Goal: Transaction & Acquisition: Purchase product/service

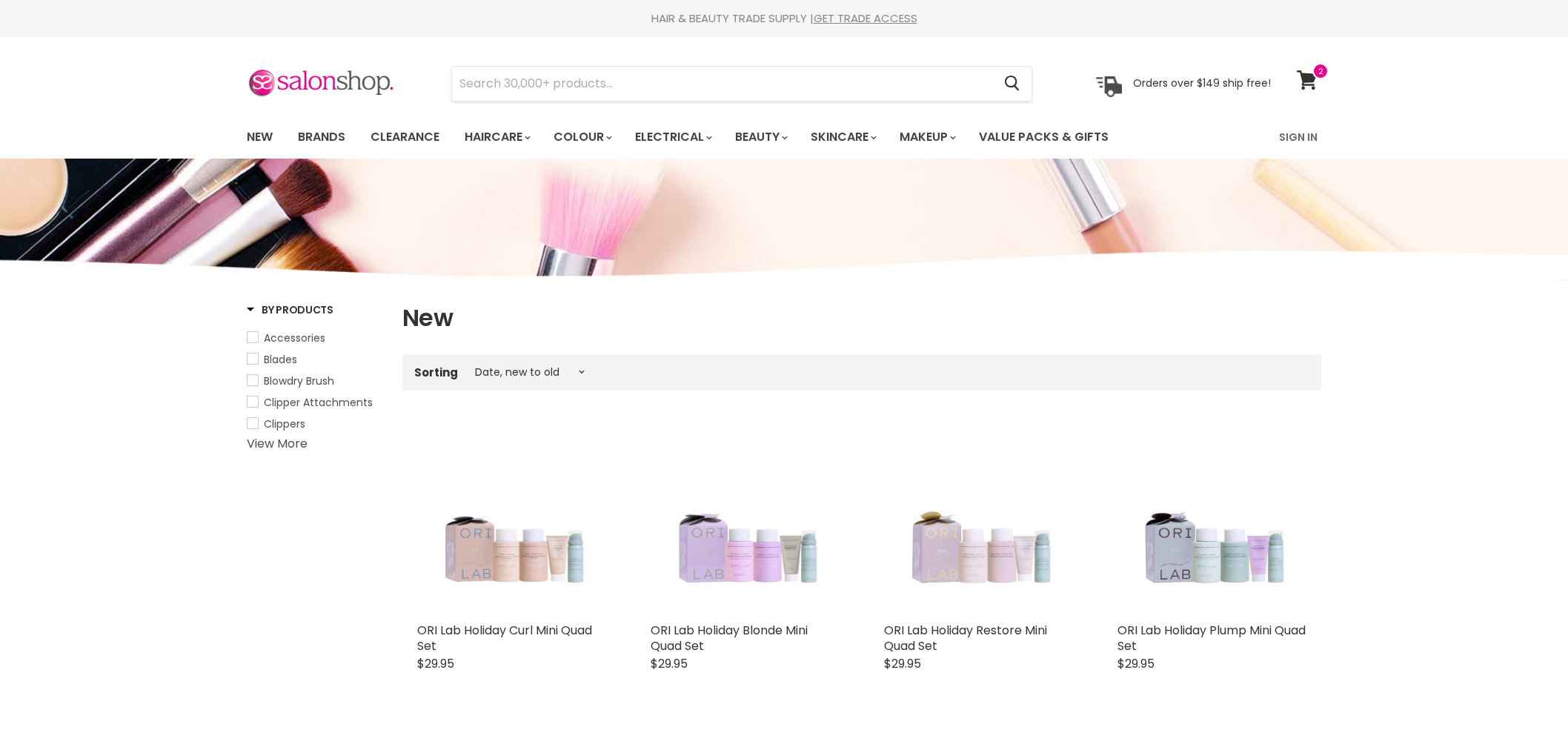
select select "created-descending"
click at [254, 141] on link "New" at bounding box center [260, 137] width 48 height 31
select select "created-descending"
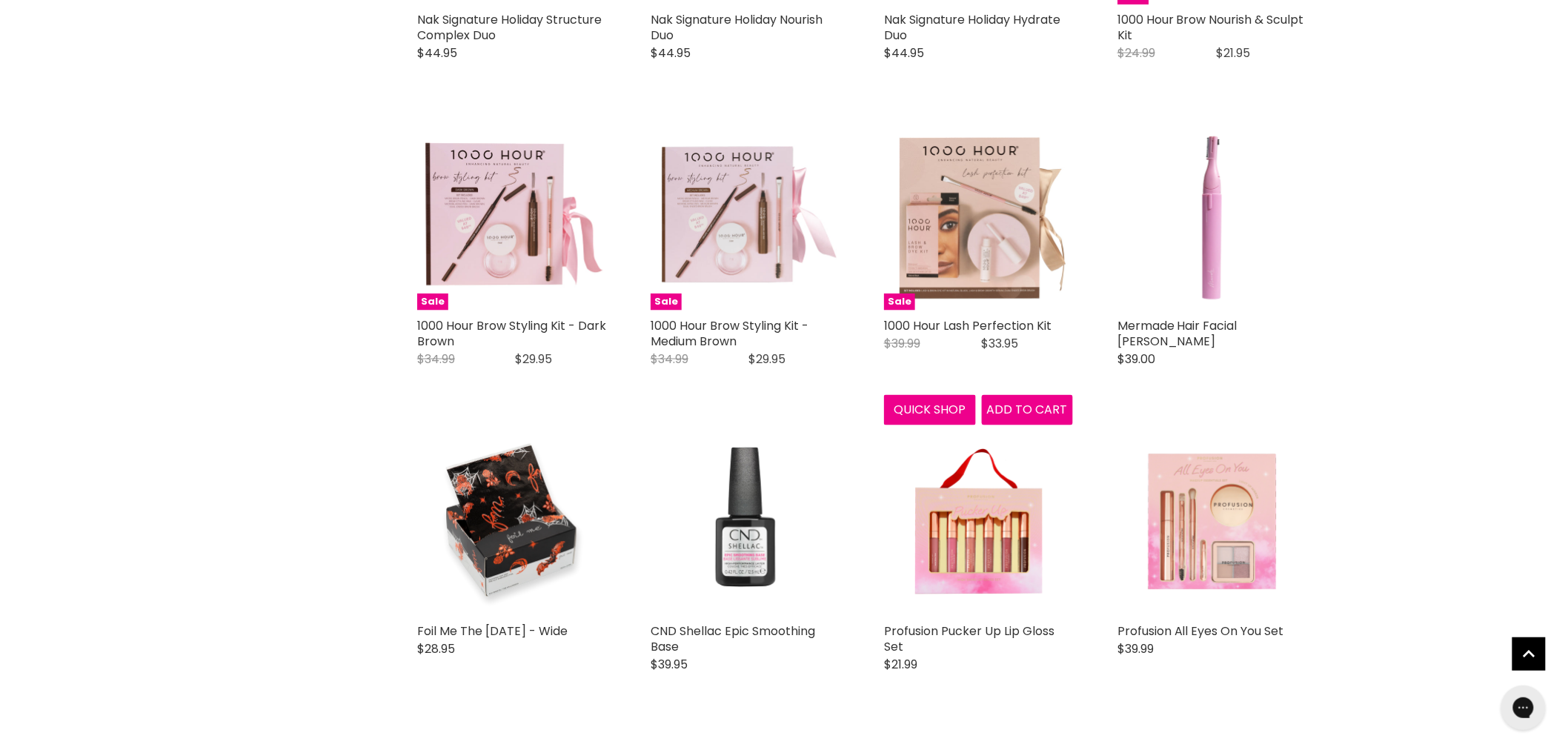
scroll to position [3048, 0]
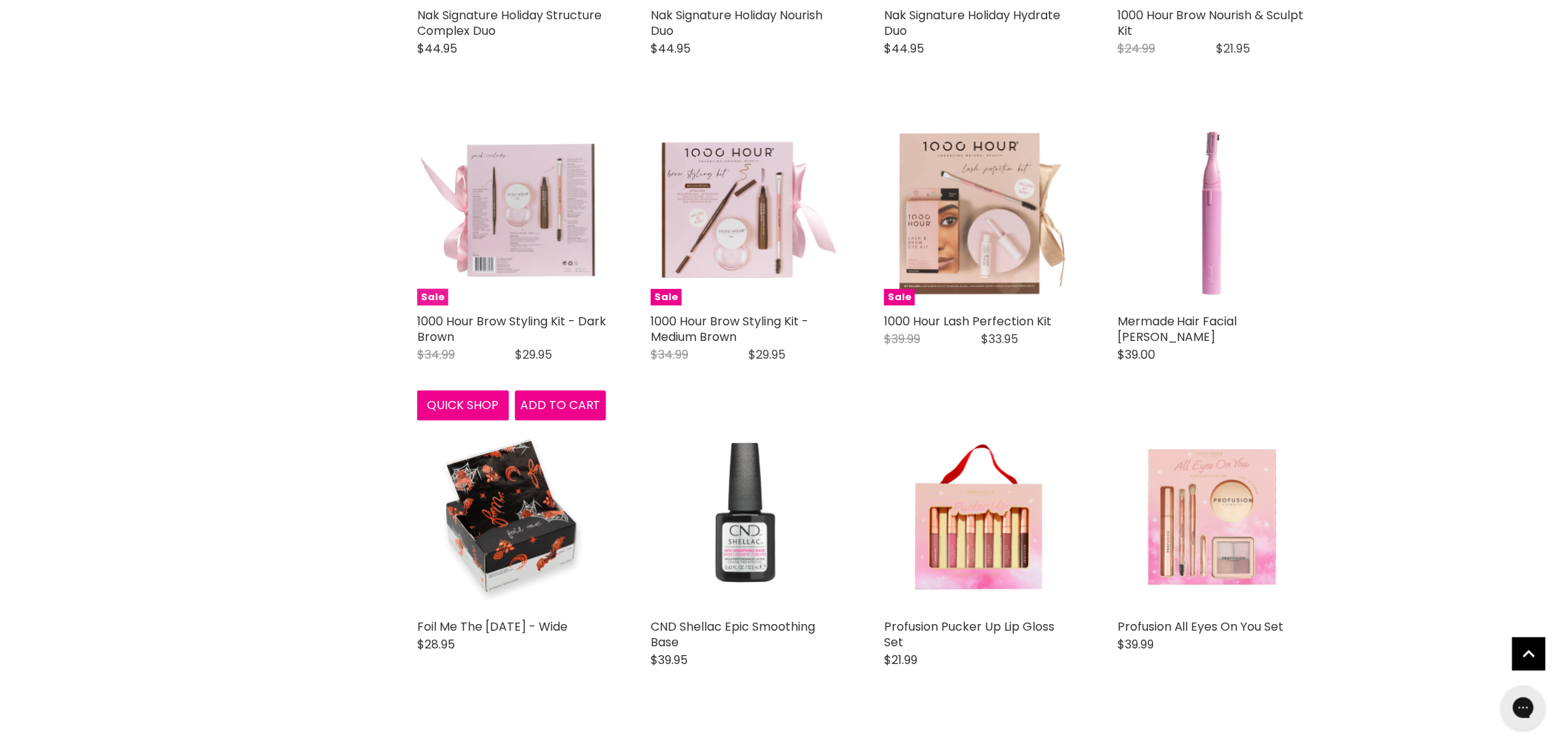
click at [509, 237] on img "Main content" at bounding box center [511, 211] width 189 height 189
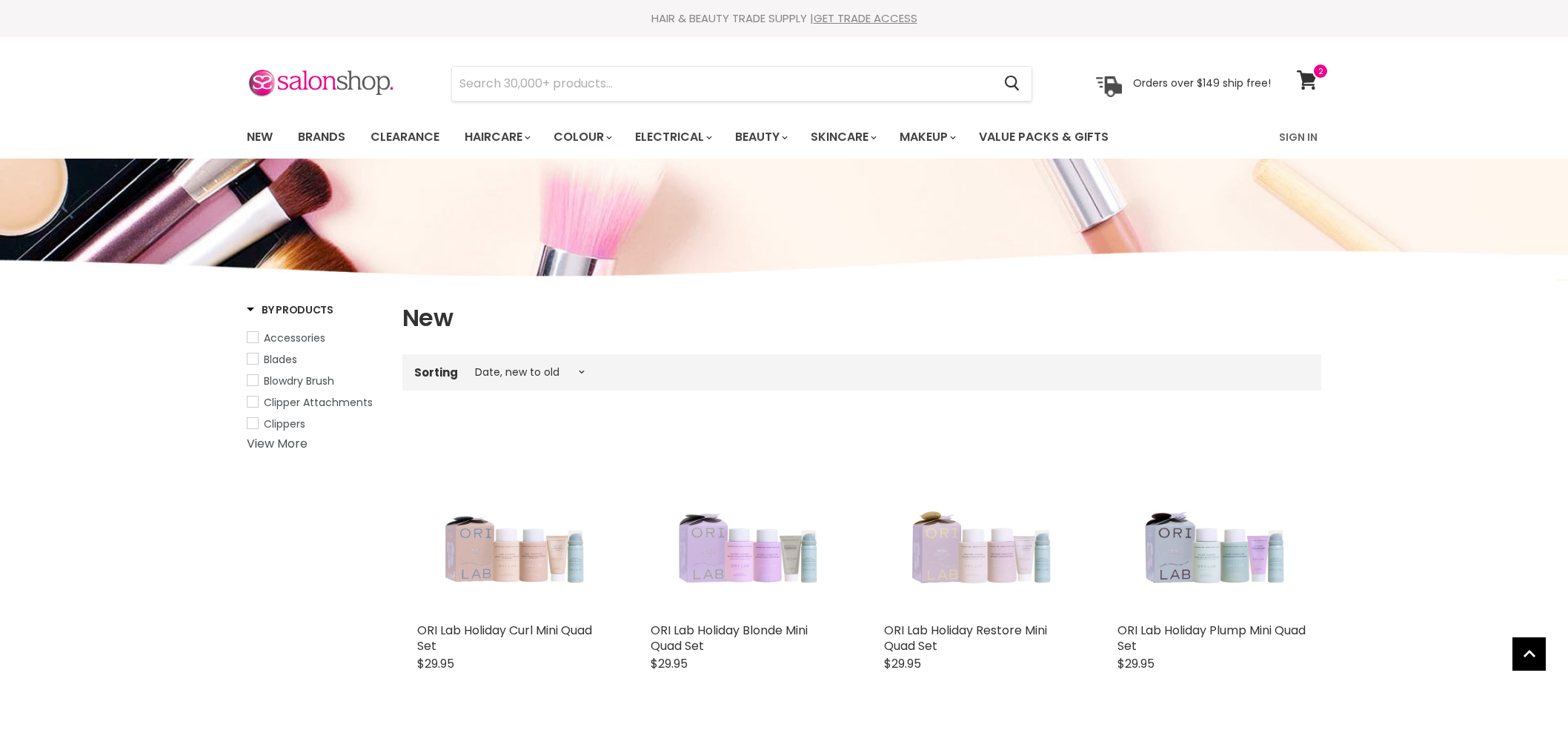
select select "created-descending"
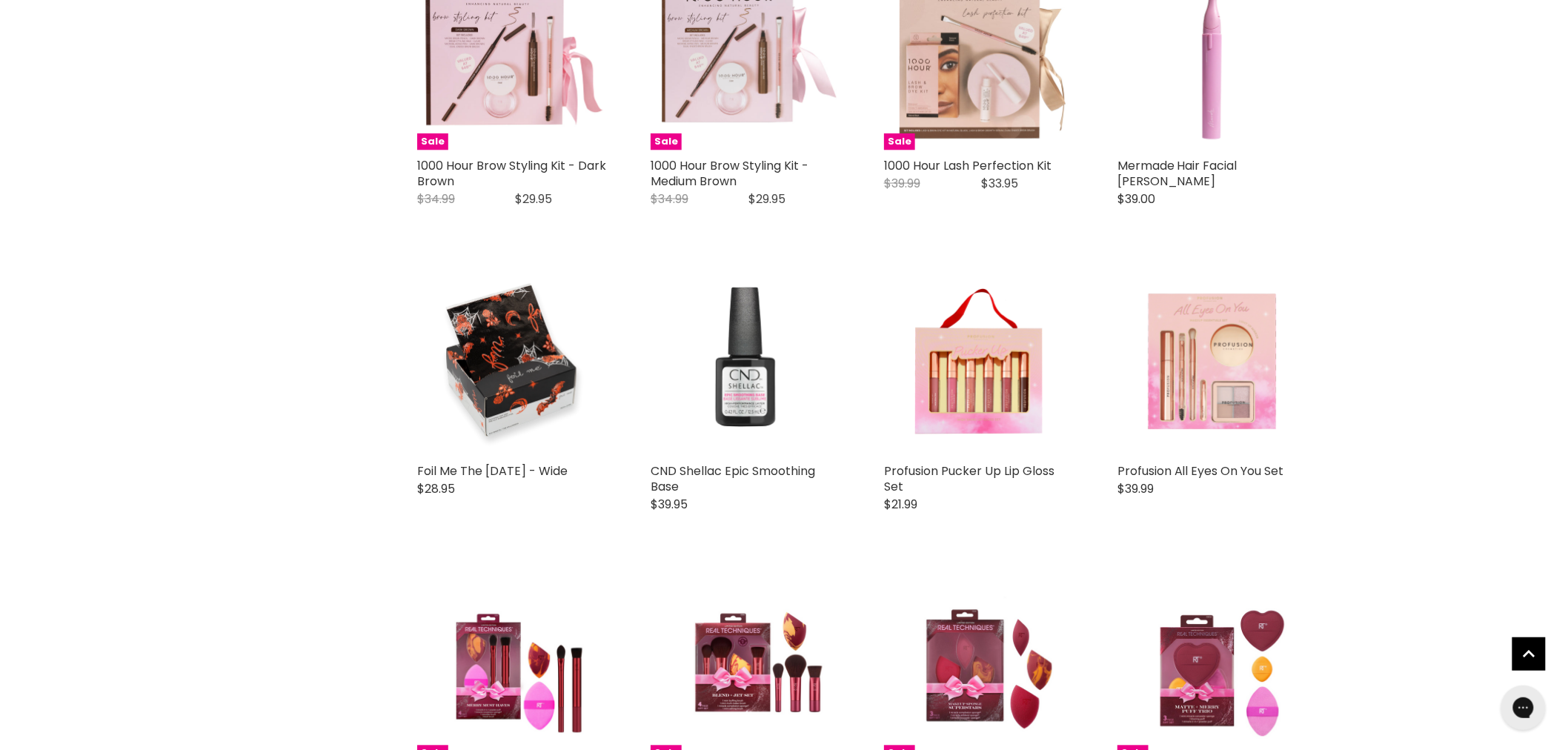
scroll to position [3232, 0]
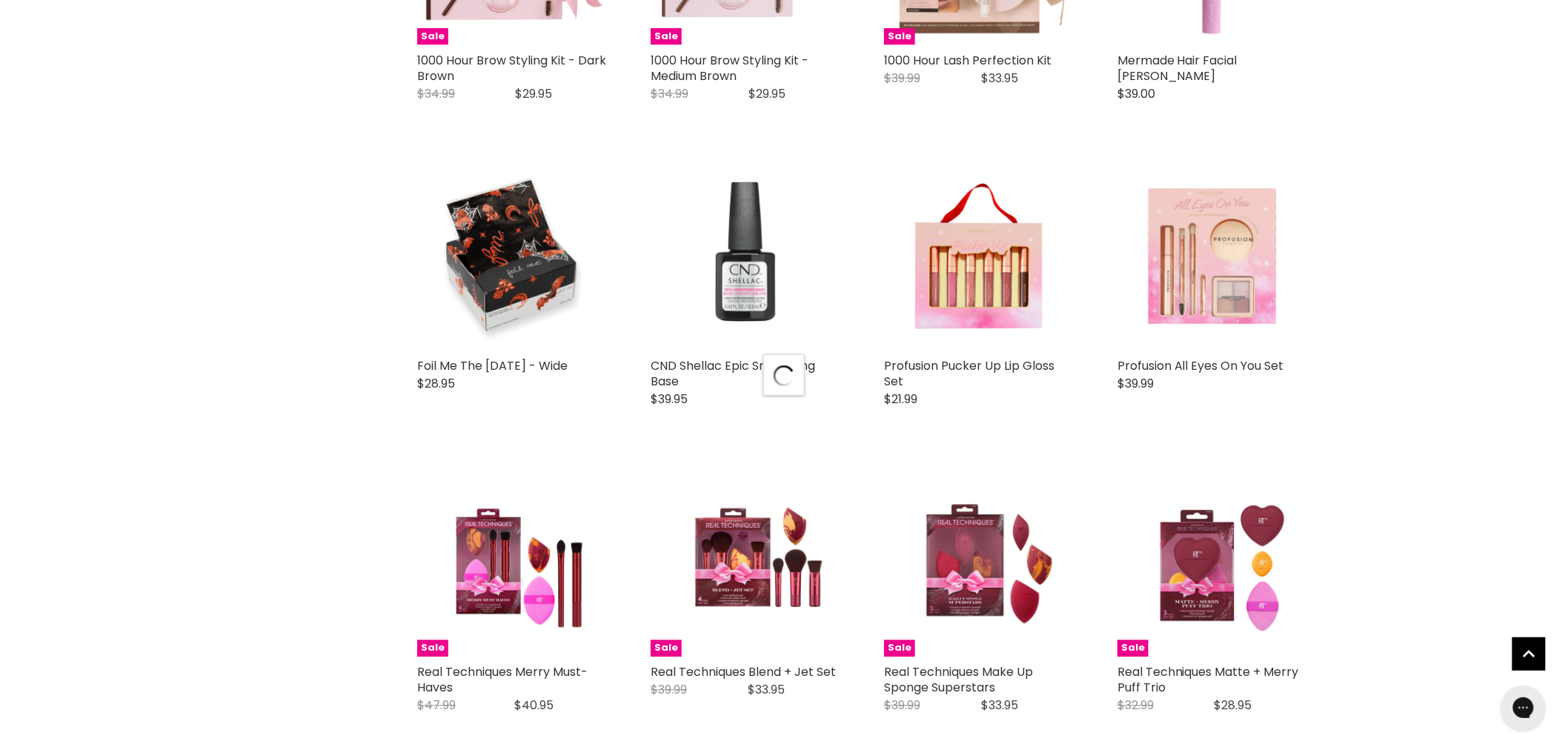
scroll to position [3479, 0]
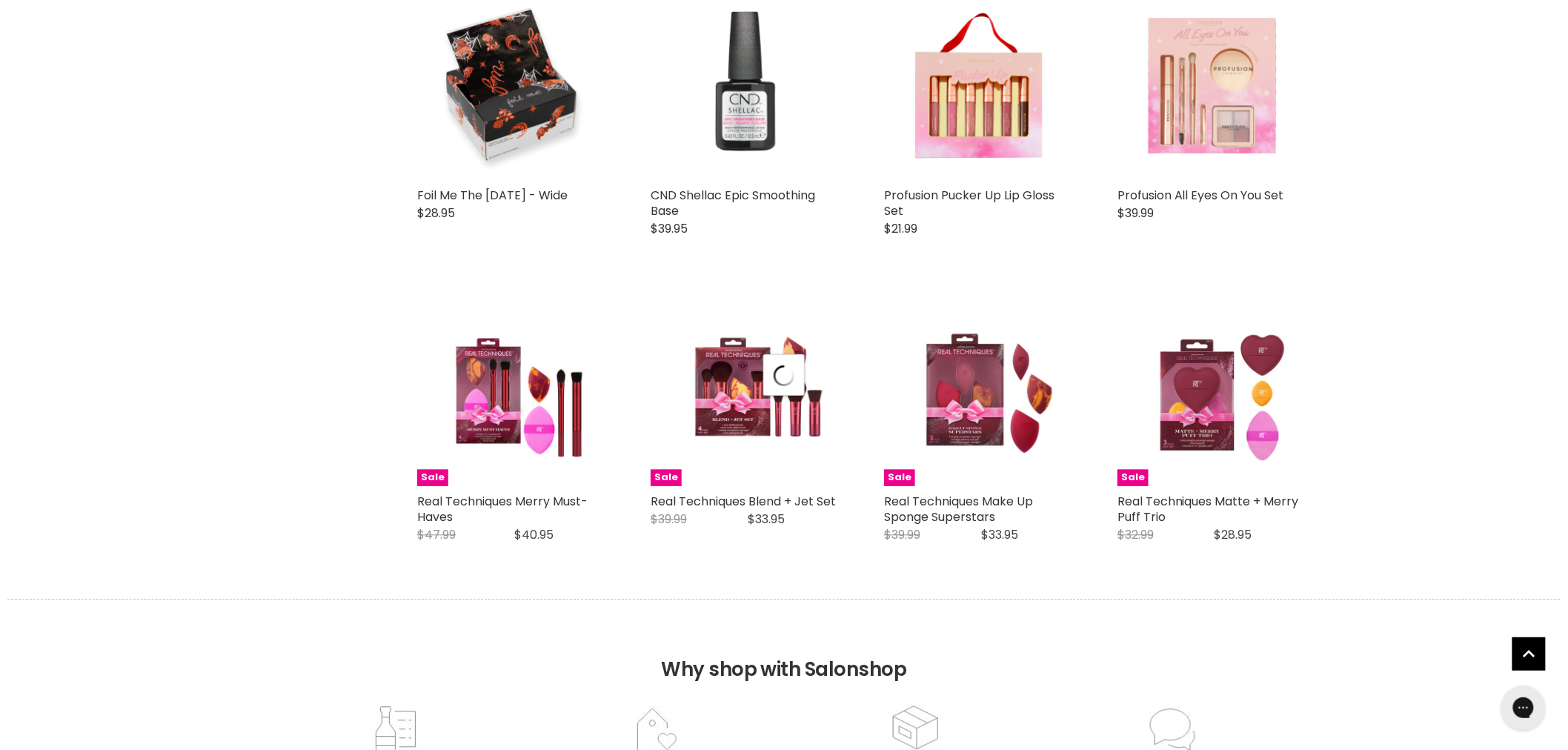
select select "created-descending"
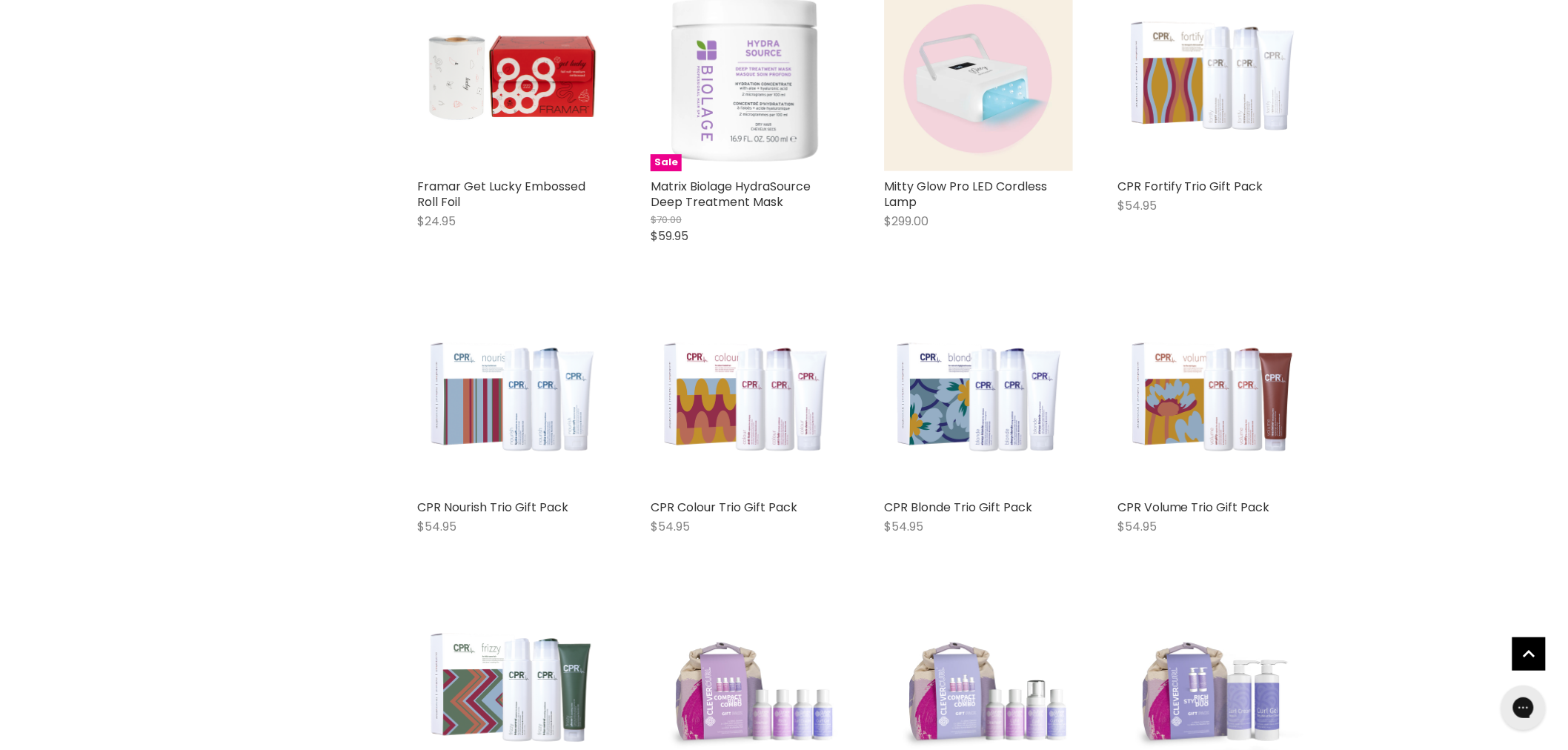
scroll to position [6939, 0]
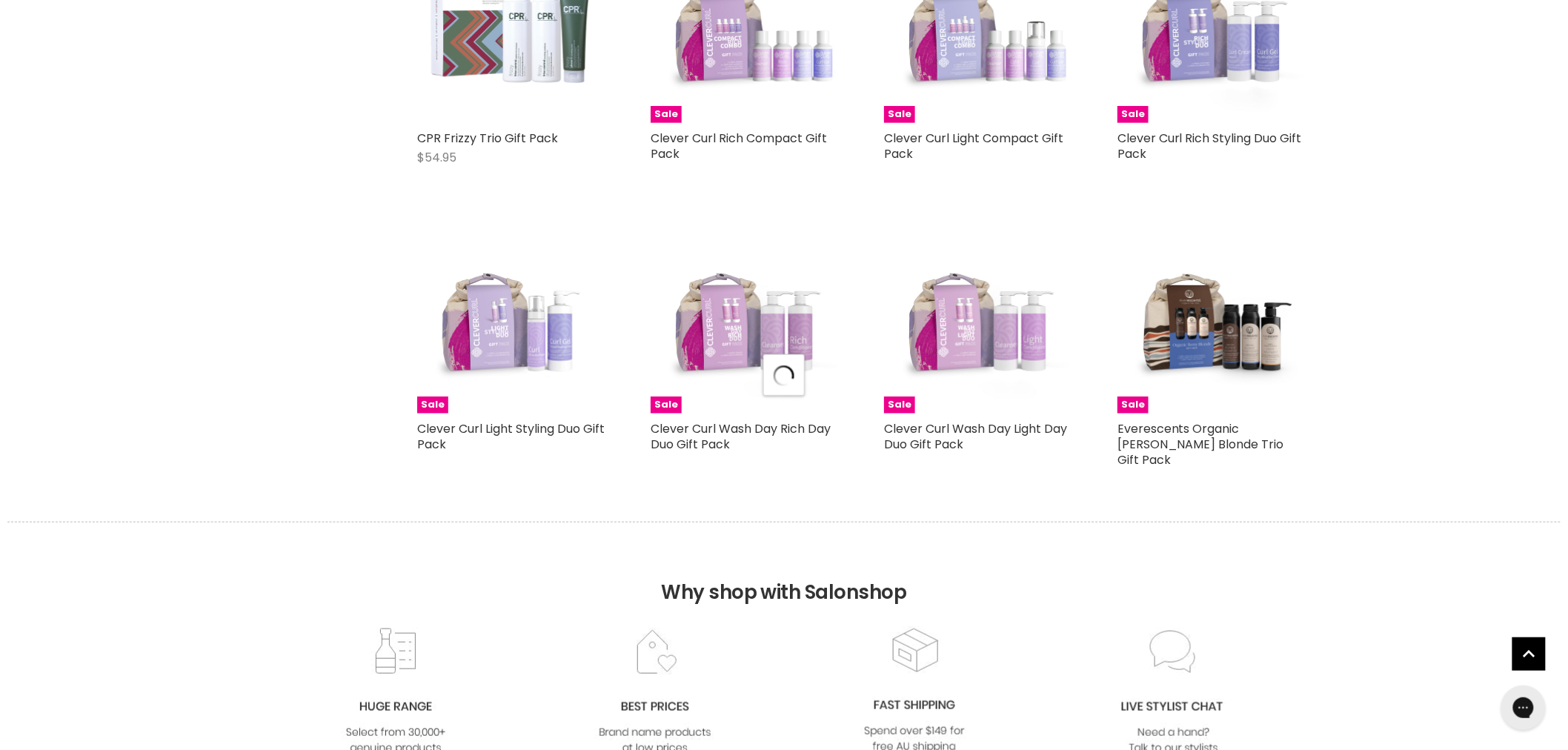
select select "created-descending"
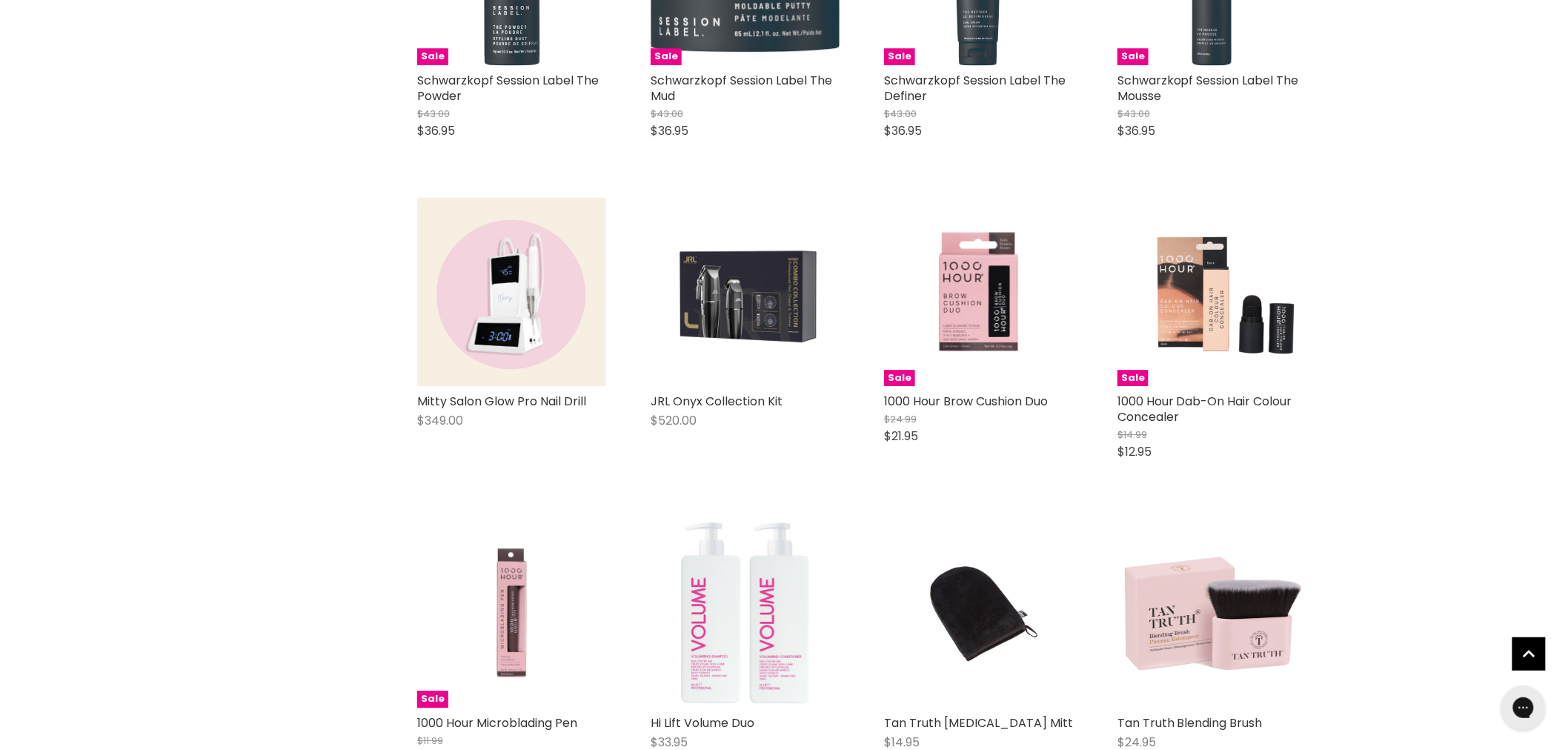
scroll to position [8997, 0]
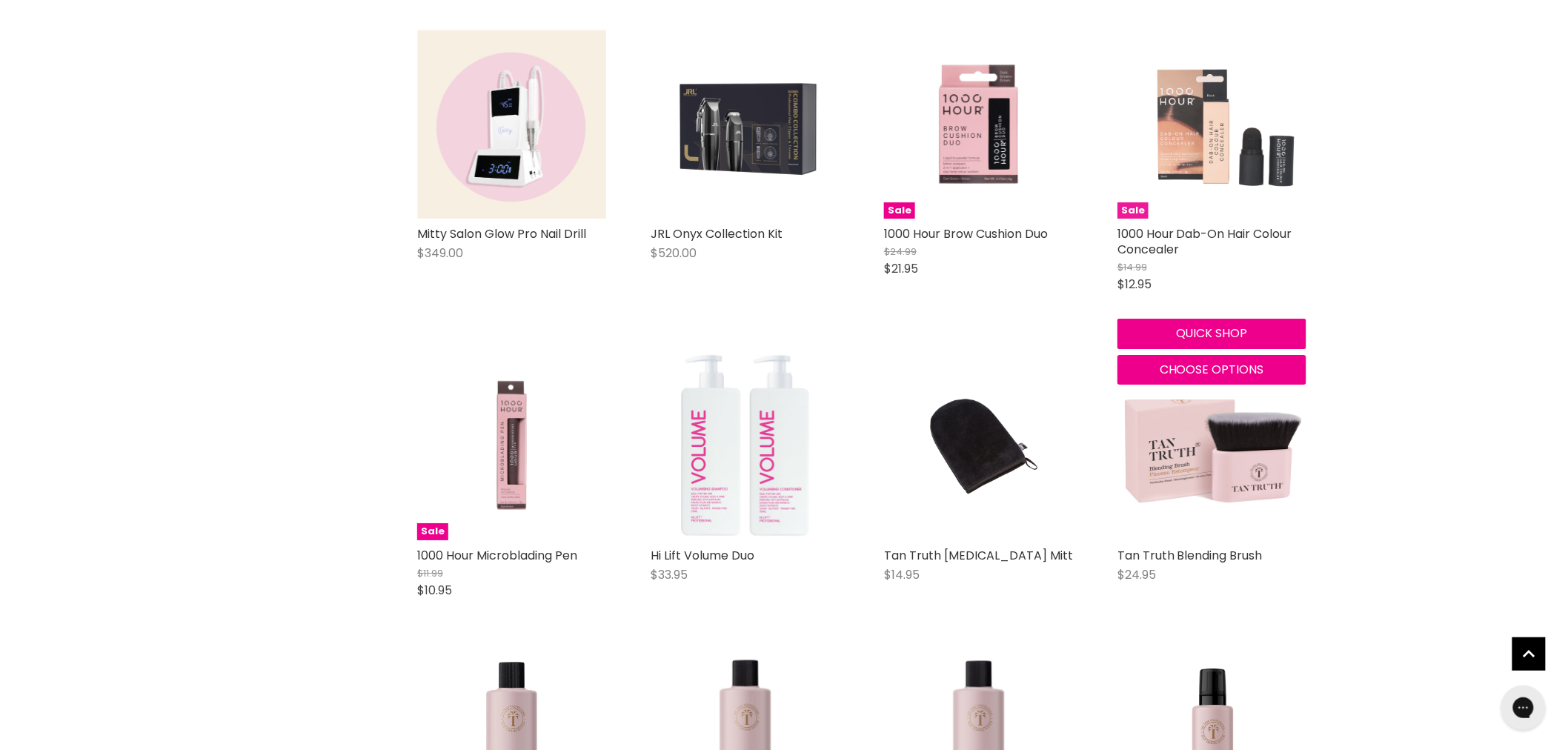
click at [1178, 93] on img "Main content" at bounding box center [1212, 124] width 189 height 189
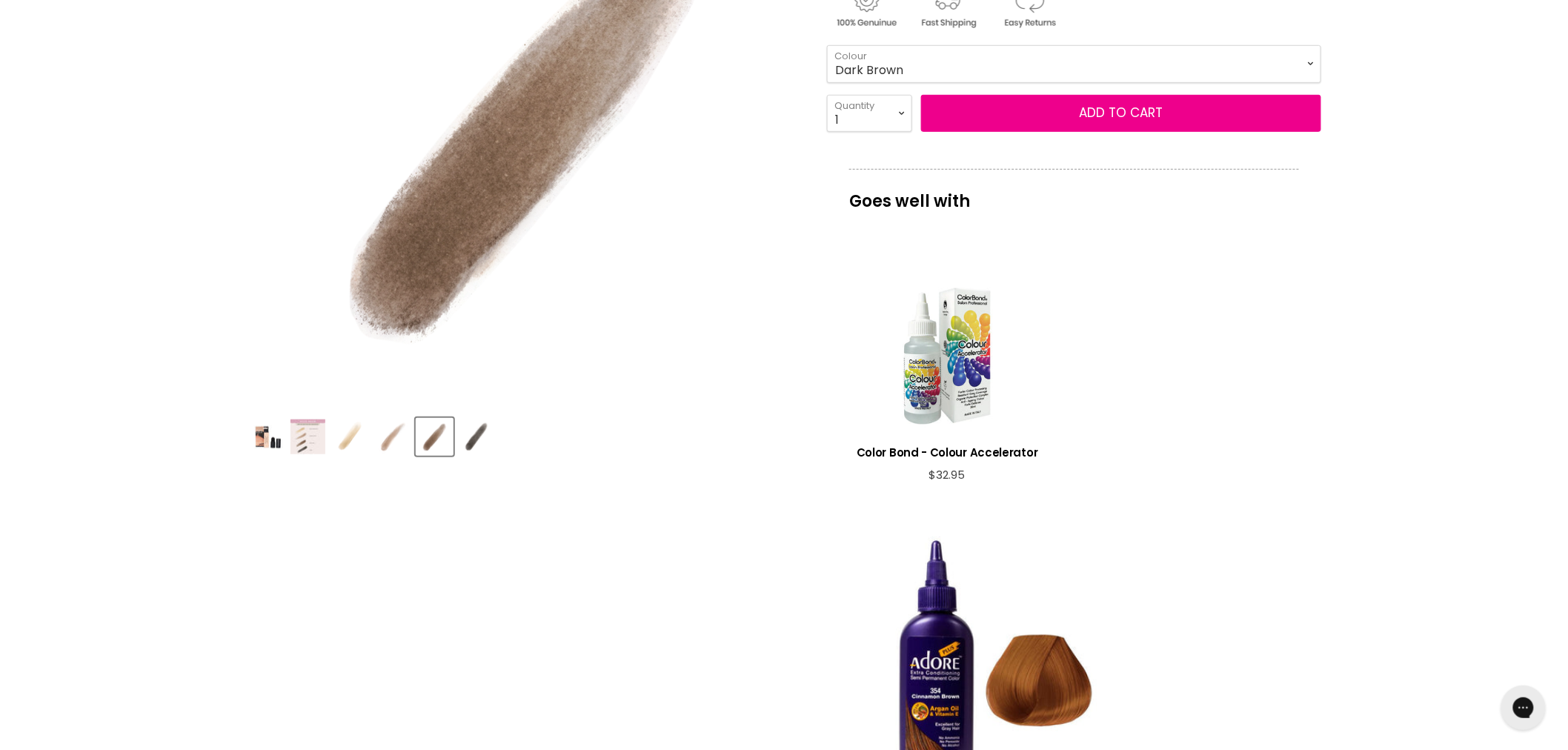
click at [258, 433] on img "Product thumbnails" at bounding box center [265, 437] width 35 height 35
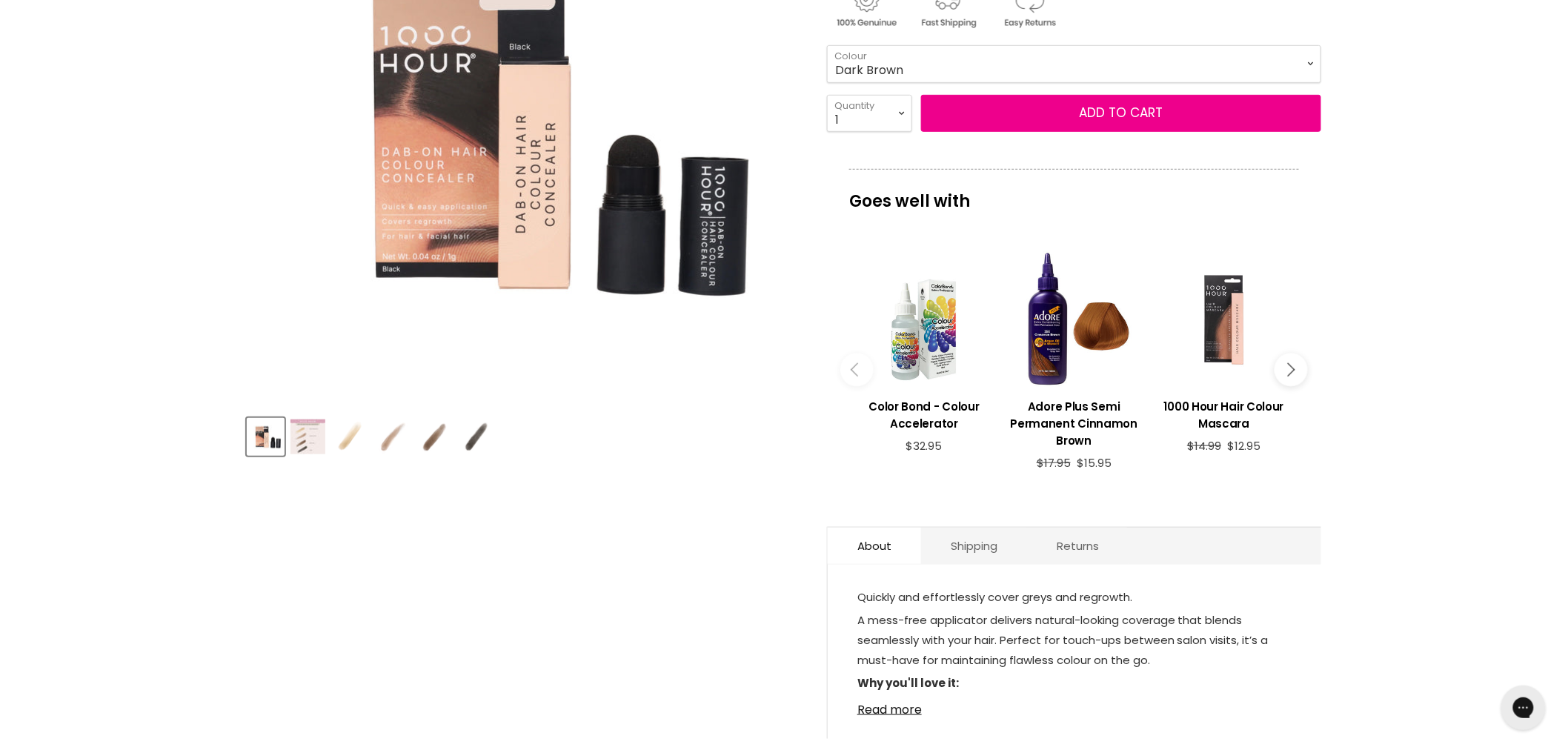
click at [310, 437] on img "Product thumbnails" at bounding box center [308, 437] width 35 height 35
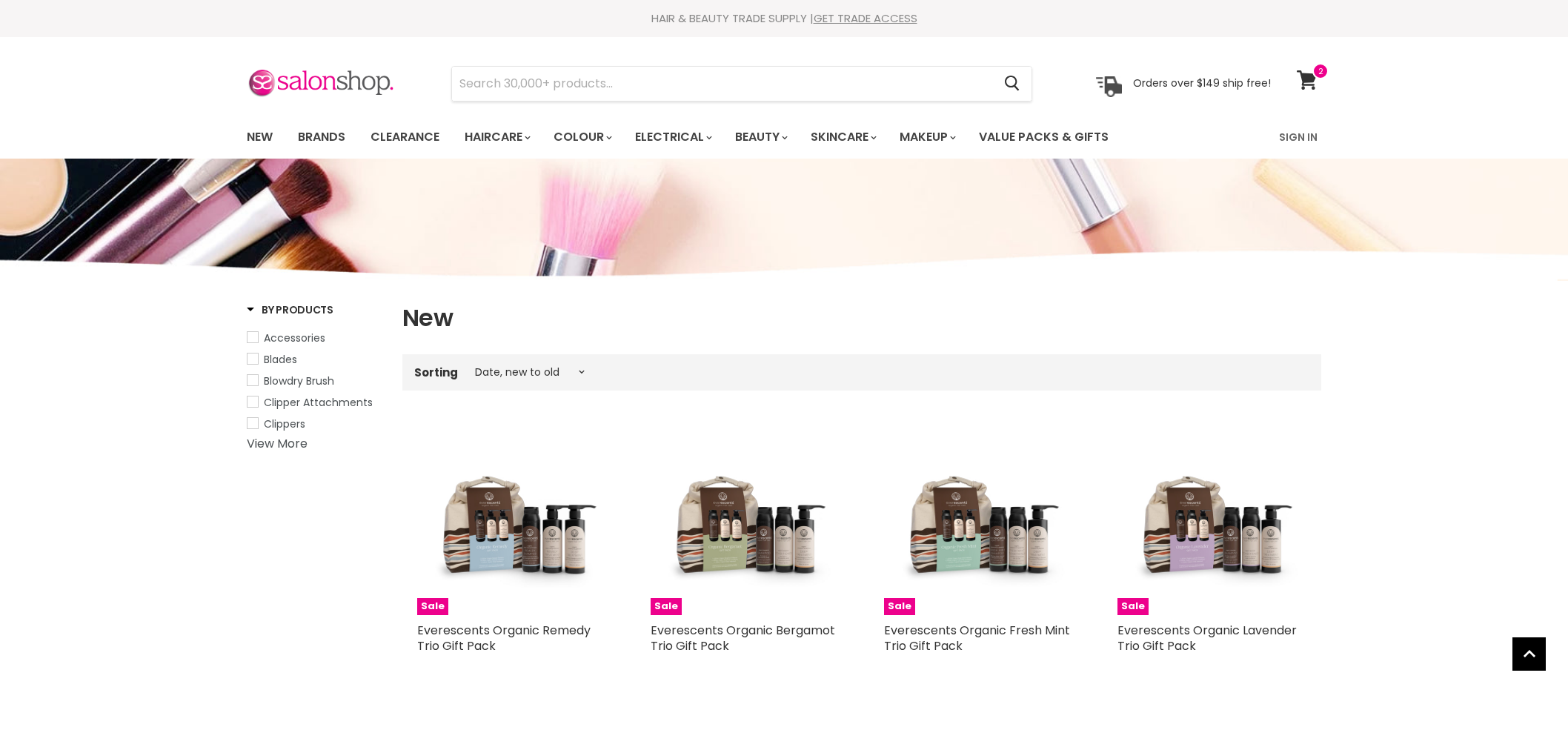
select select "created-descending"
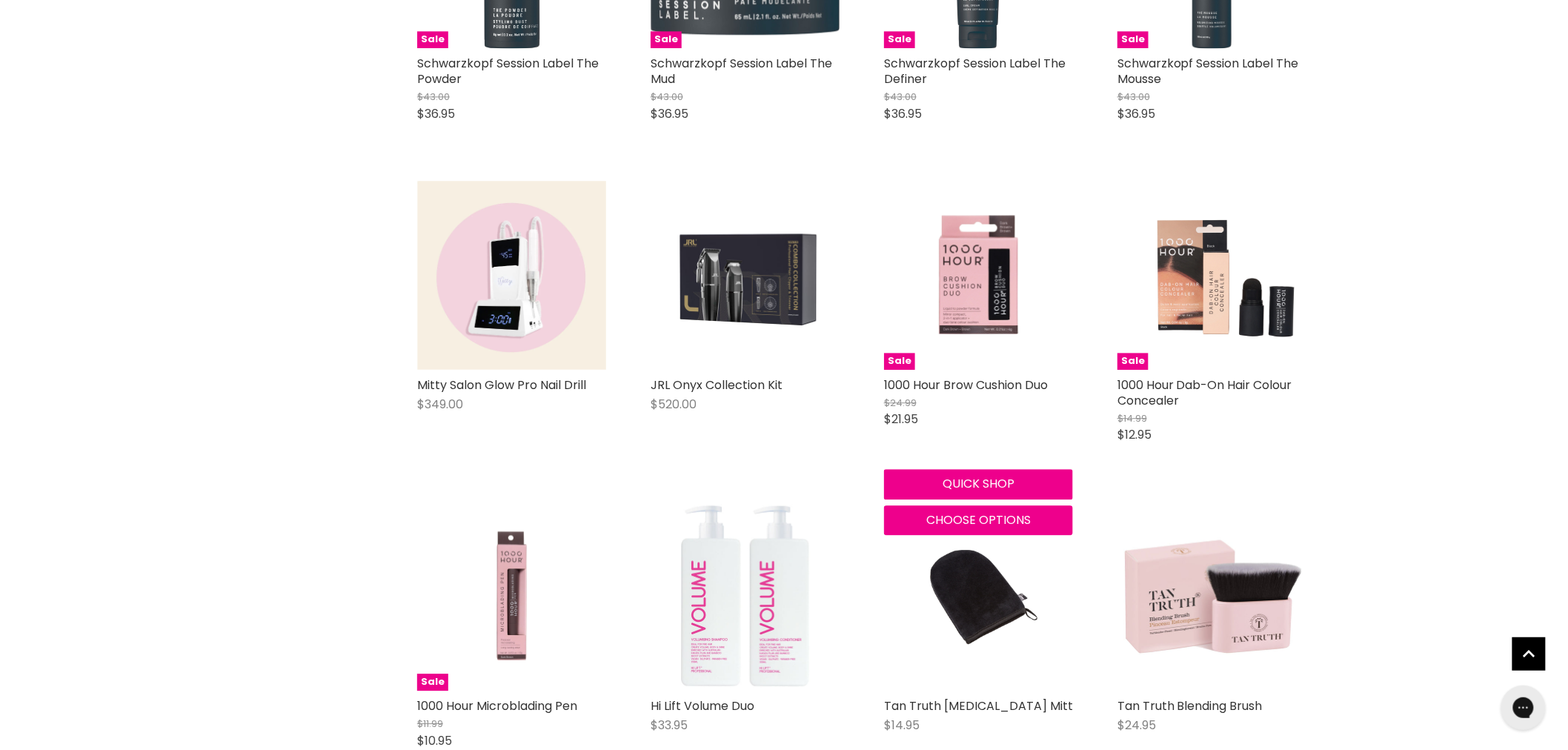
scroll to position [1644, 0]
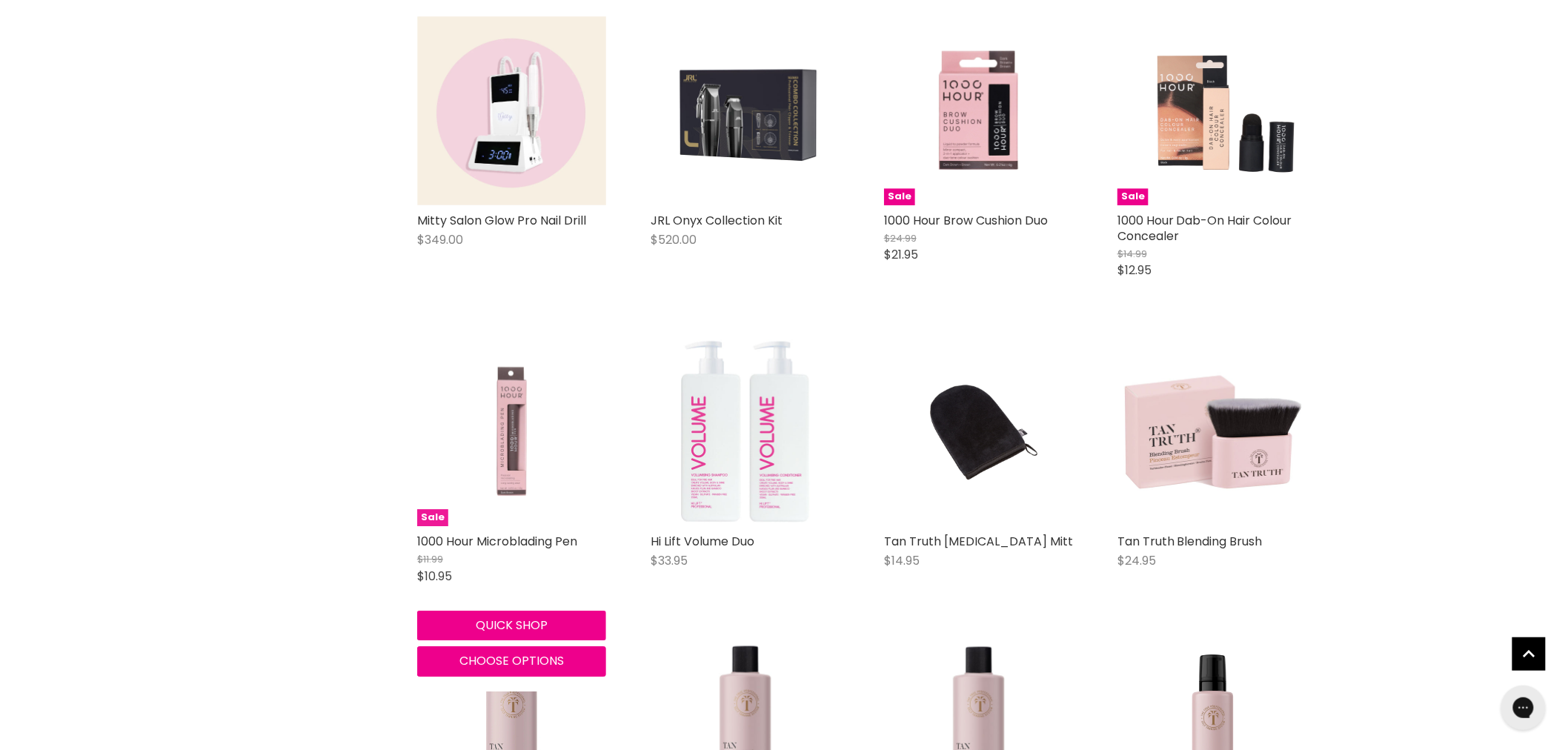
click at [516, 421] on img "Main content" at bounding box center [511, 432] width 189 height 189
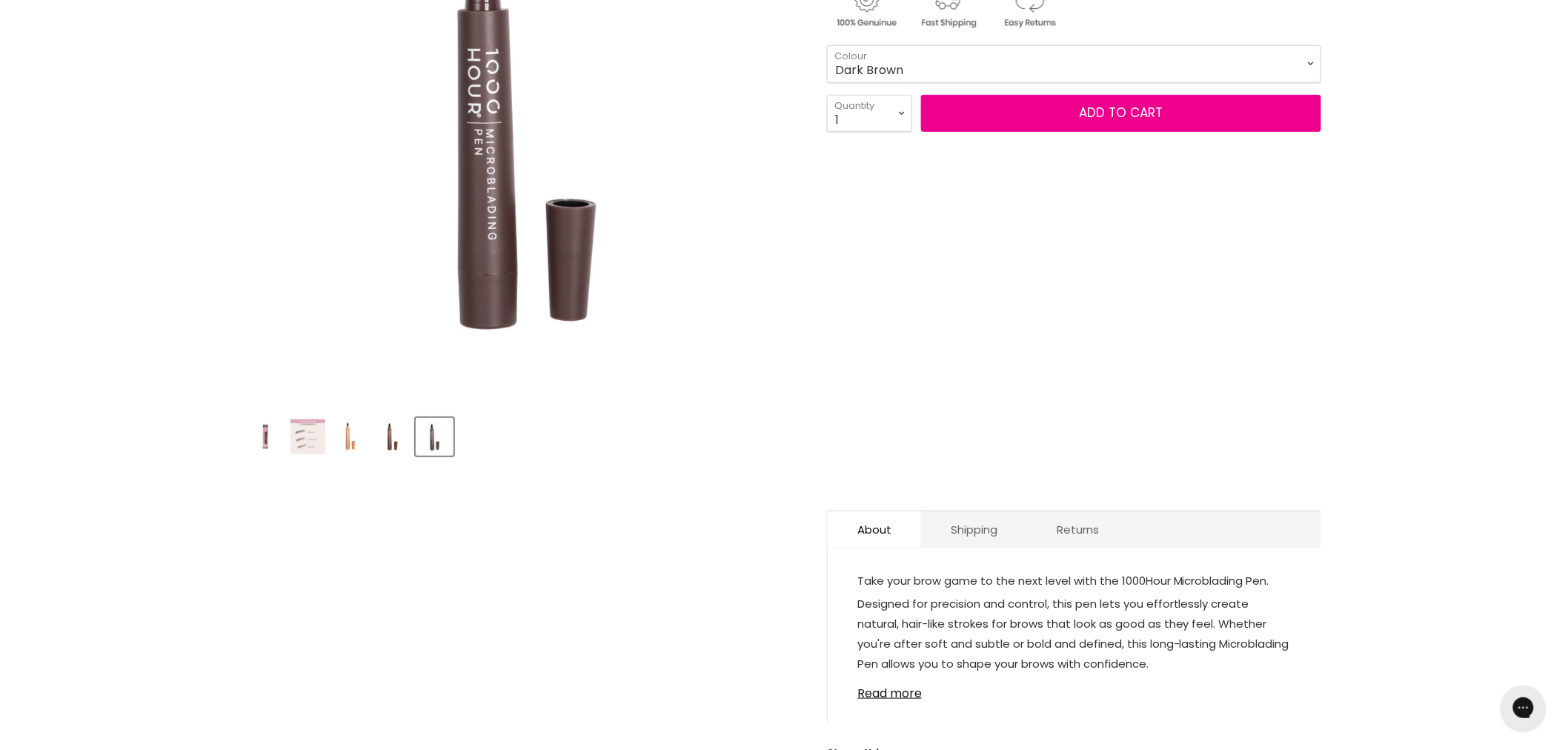
click at [316, 445] on img "Product thumbnails" at bounding box center [308, 437] width 35 height 35
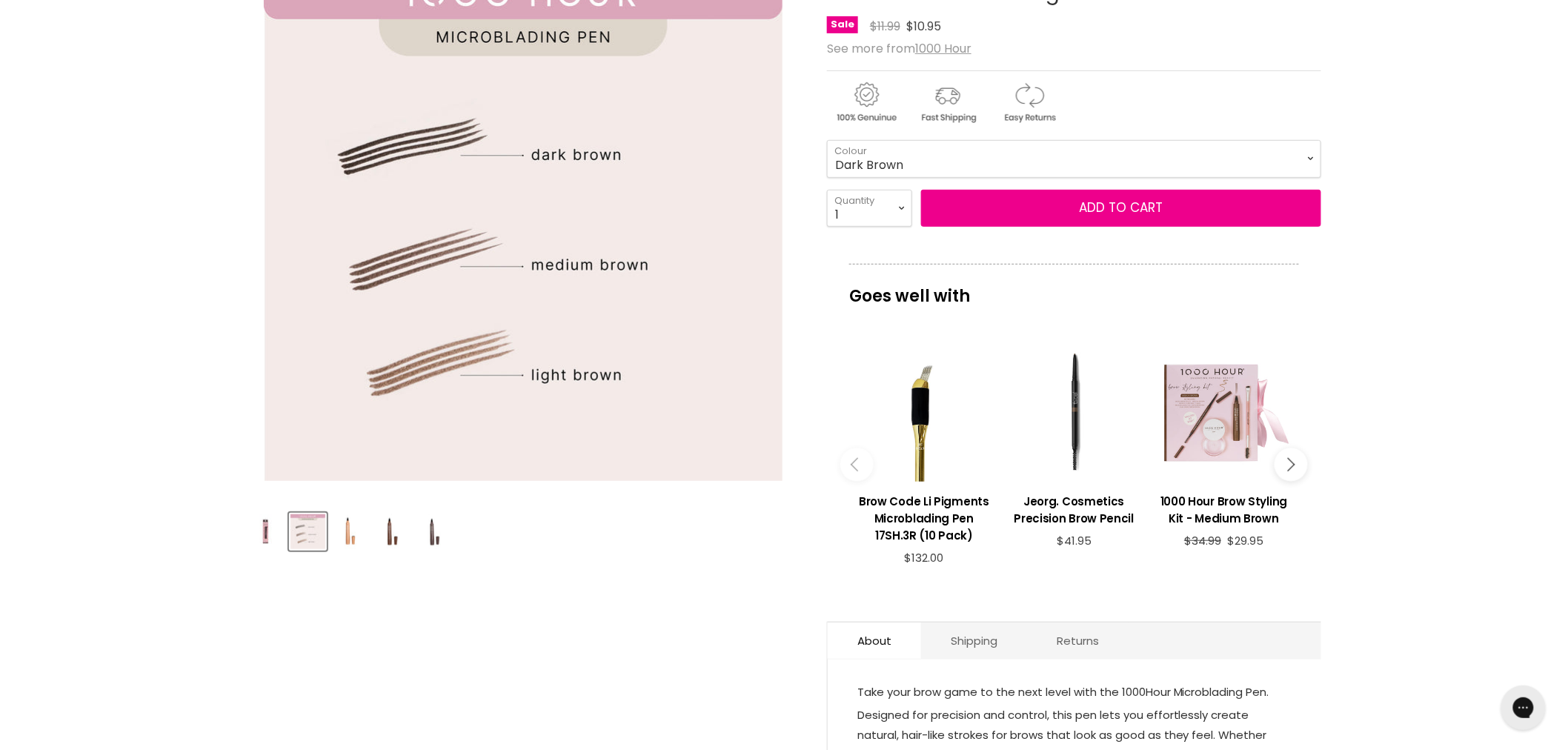
scroll to position [164, 0]
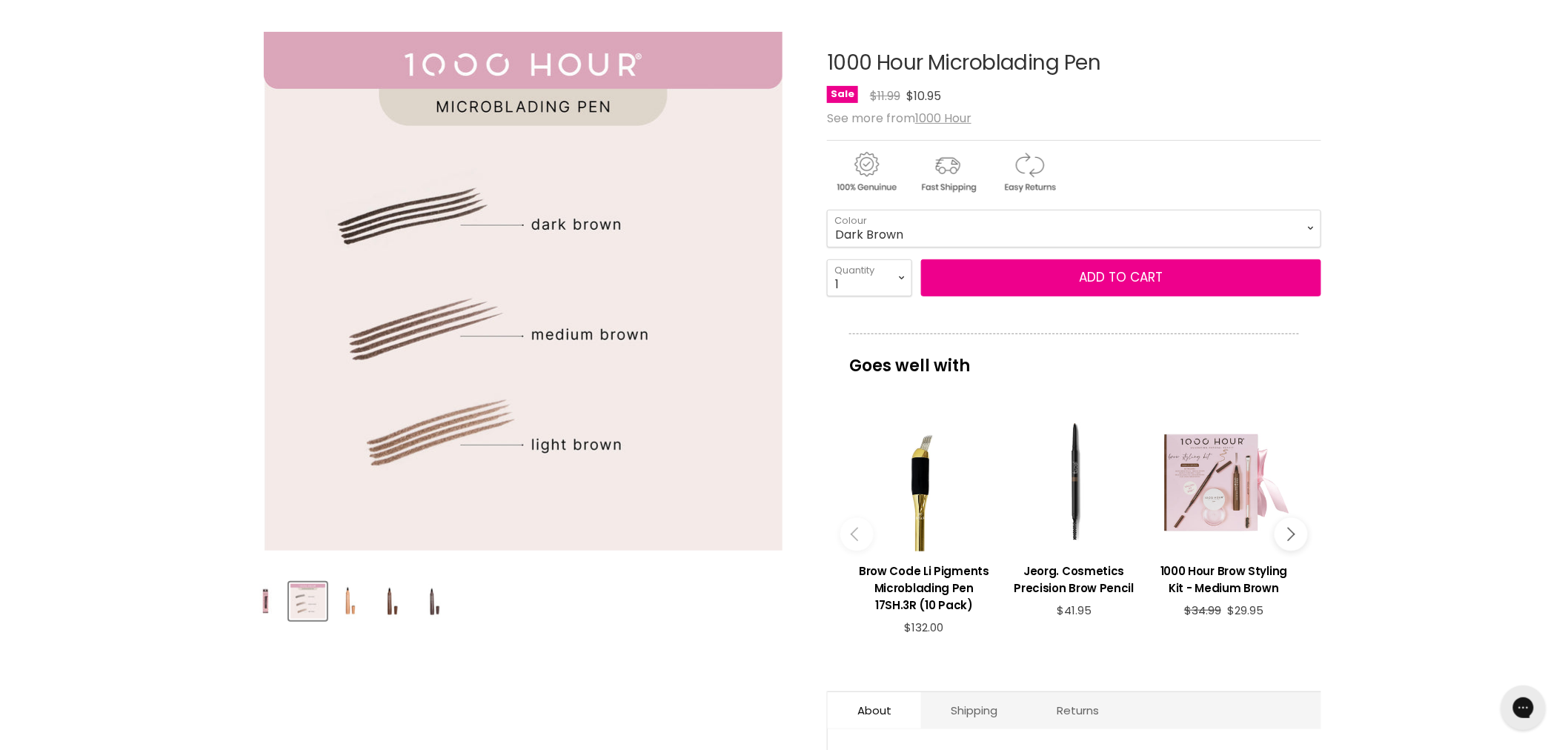
click at [262, 605] on img "Product thumbnails" at bounding box center [265, 601] width 35 height 35
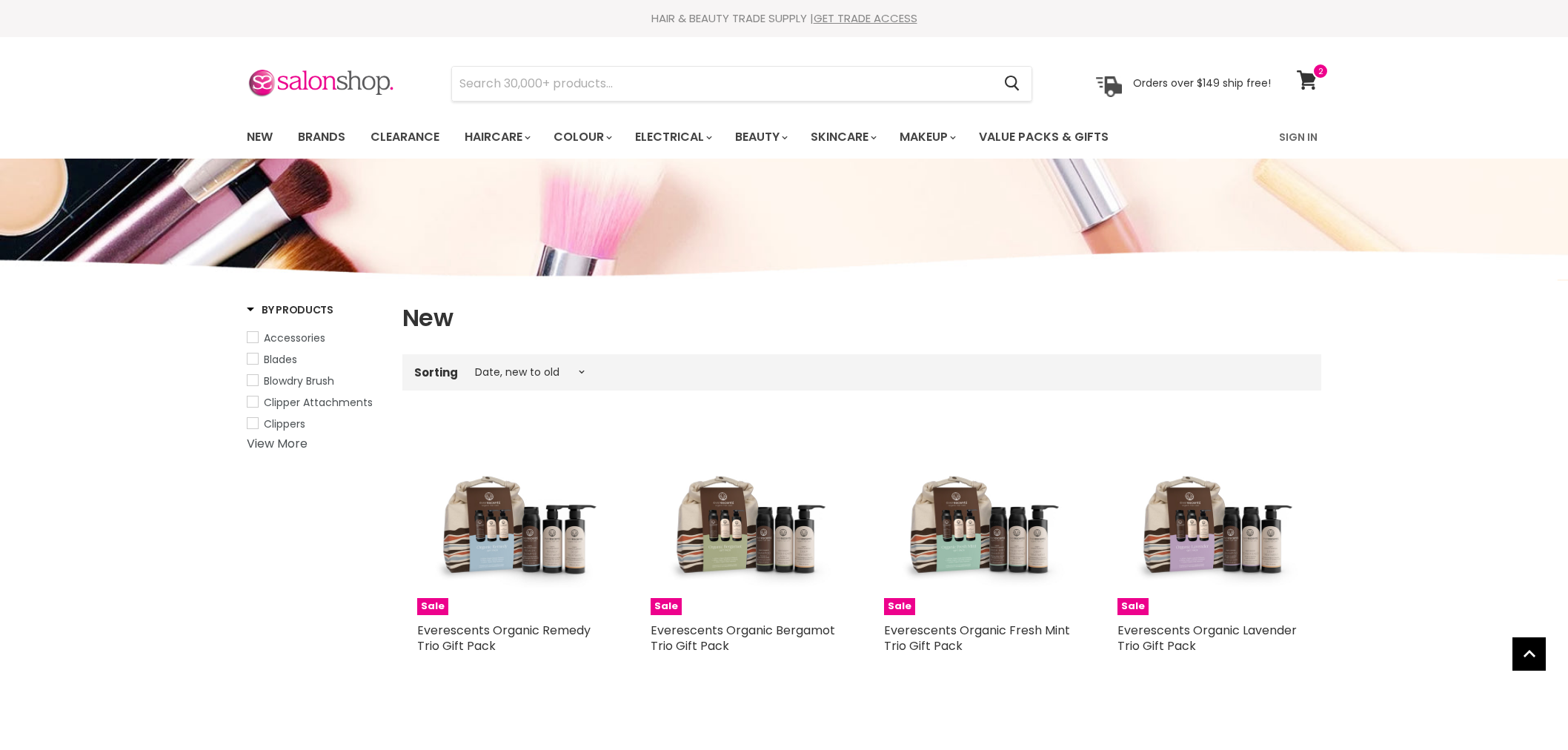
select select "created-descending"
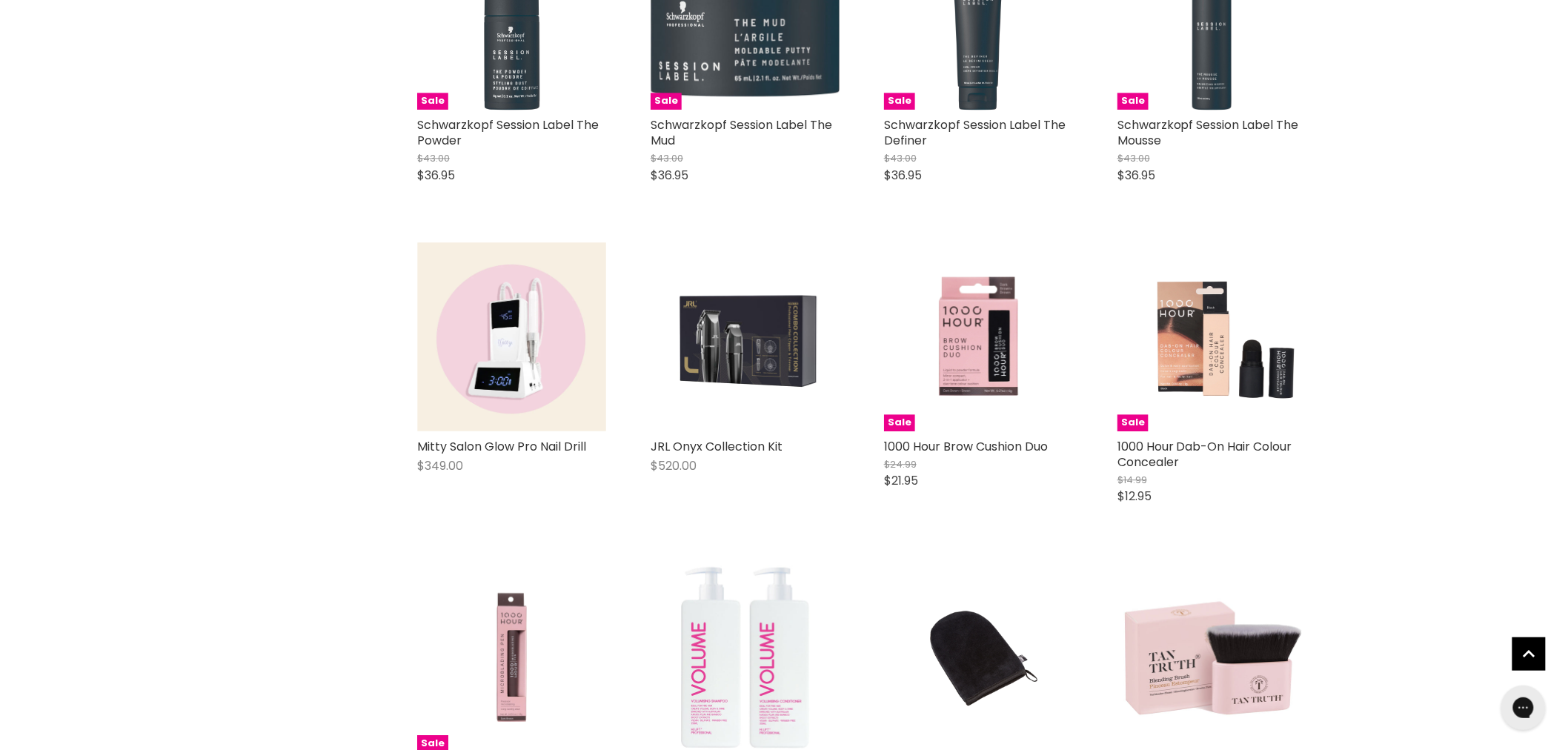
scroll to position [1389, 0]
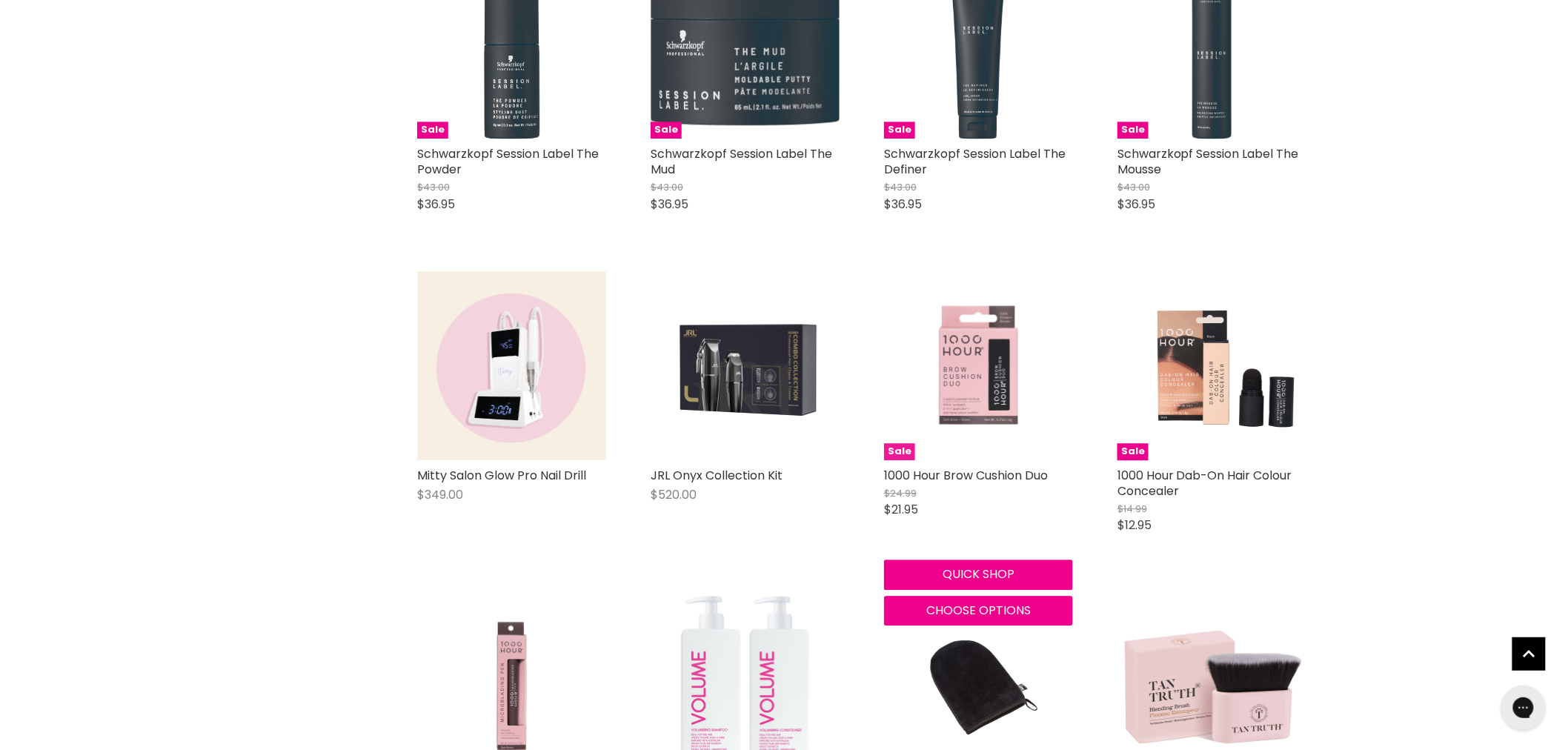
click at [977, 358] on img "Main content" at bounding box center [978, 366] width 189 height 189
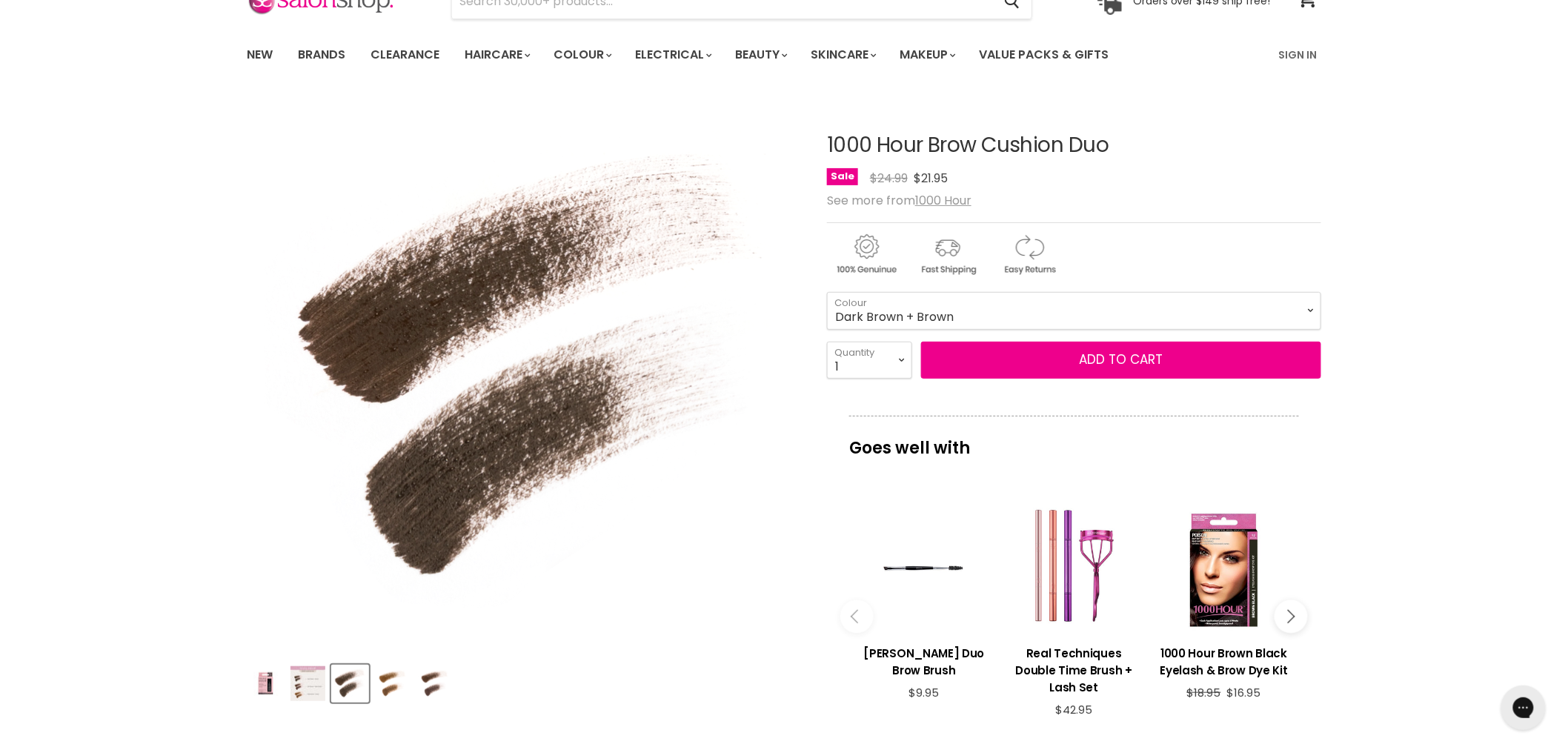
click at [301, 682] on img "Product thumbnails" at bounding box center [308, 683] width 35 height 35
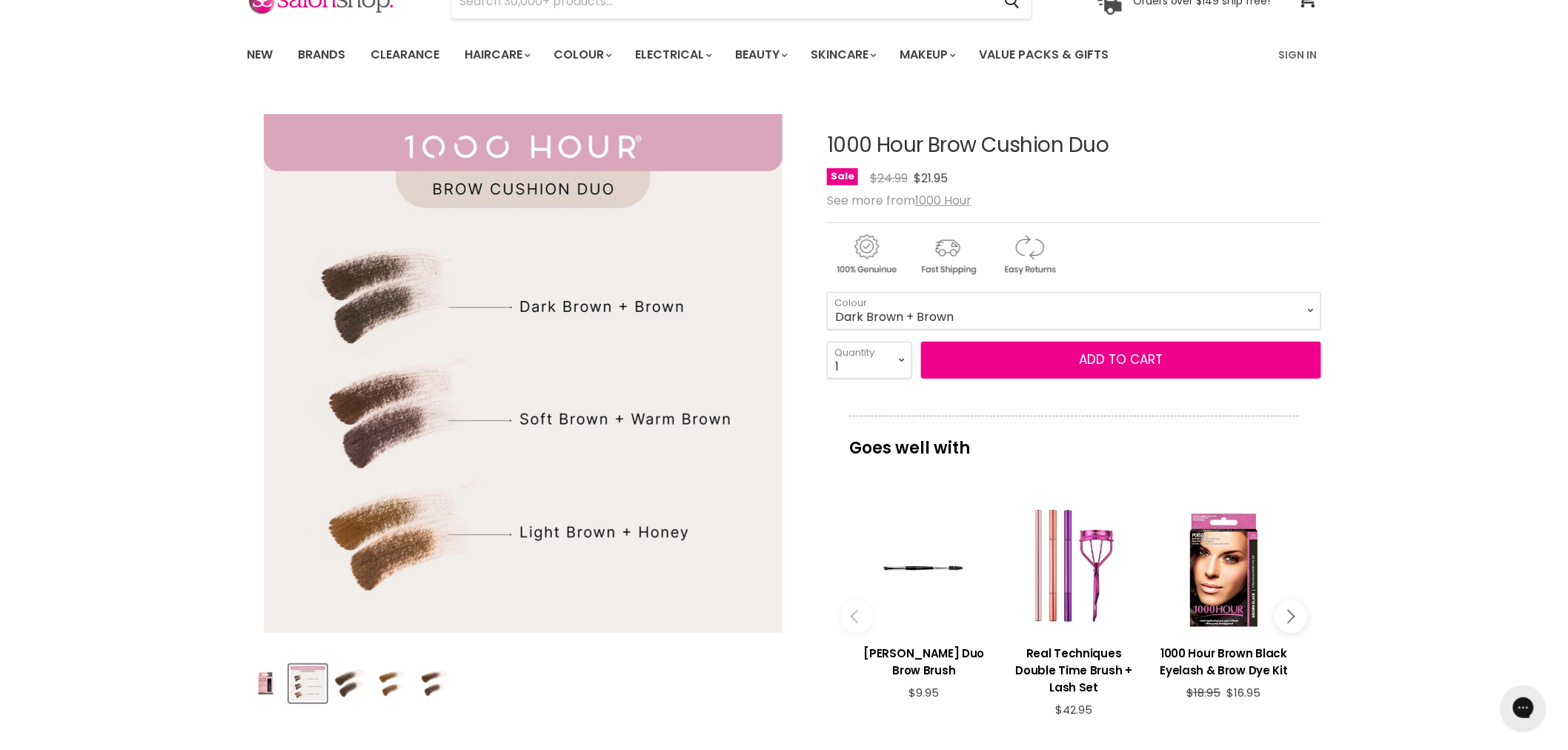
click at [268, 685] on img "Product thumbnails" at bounding box center [265, 683] width 35 height 35
